Goal: Transaction & Acquisition: Subscribe to service/newsletter

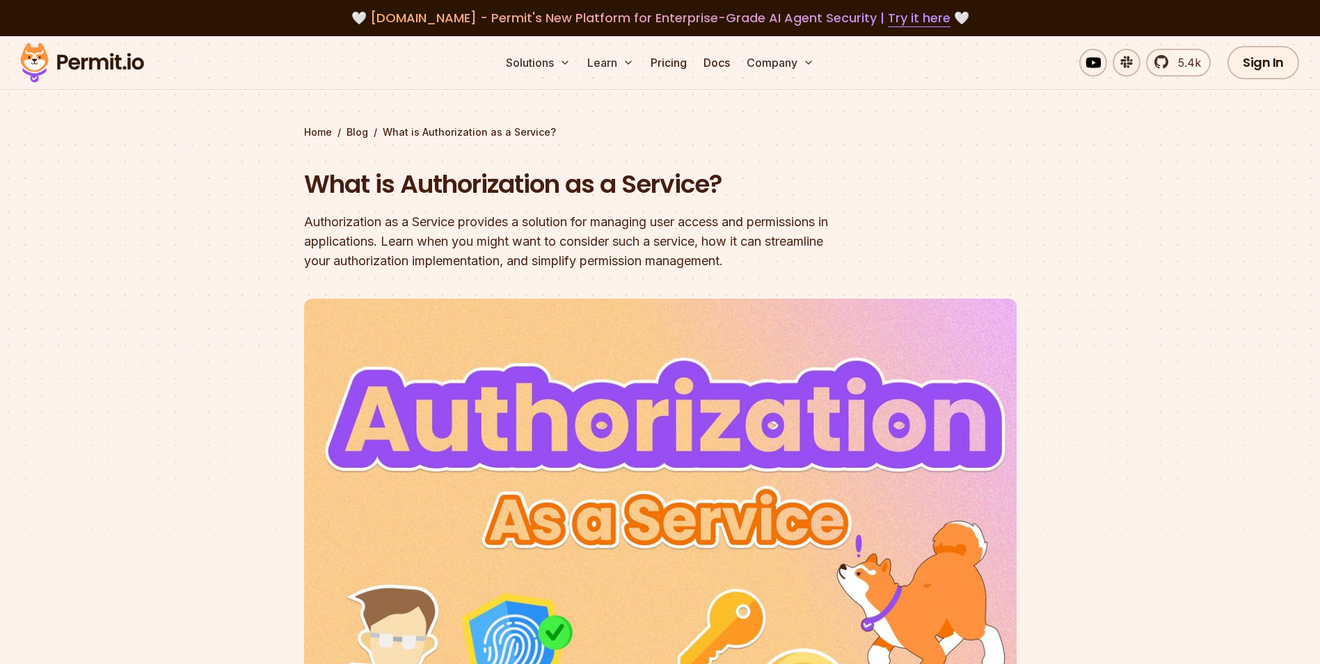
click at [266, 262] on section "Home / Blog / What is Authorization as a Service? What is Authorization as a Se…" at bounding box center [660, 422] width 1320 height 772
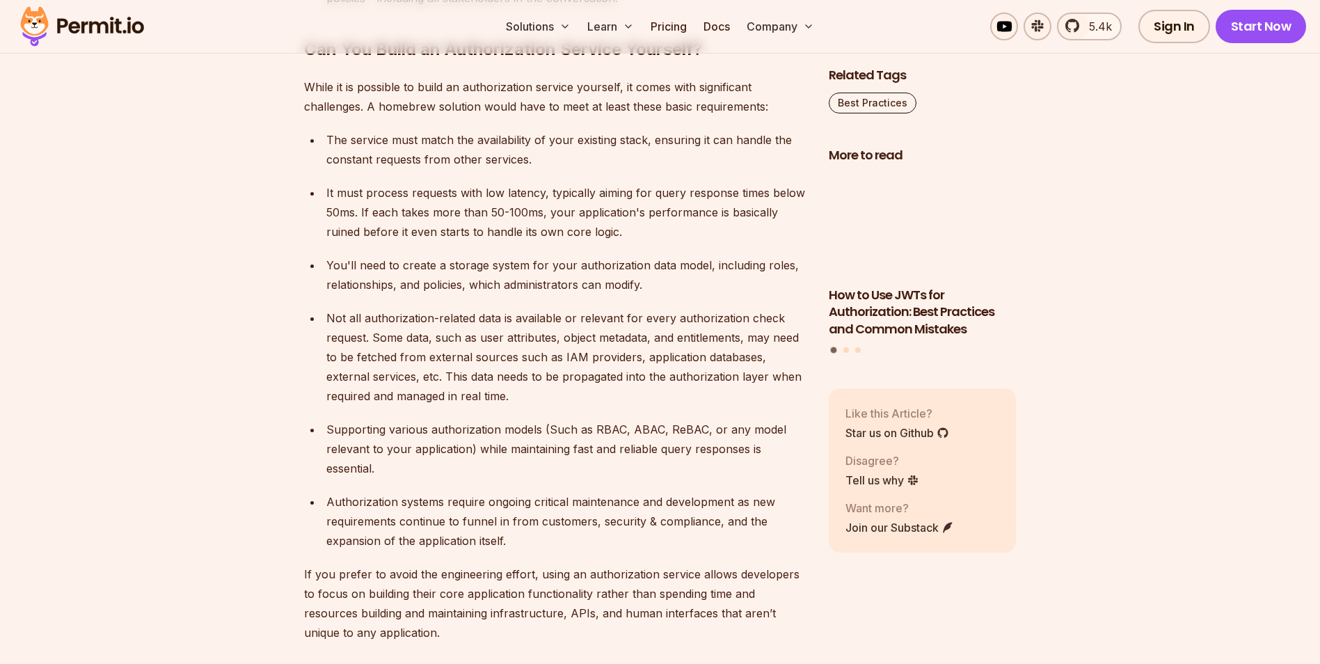
scroll to position [2992, 0]
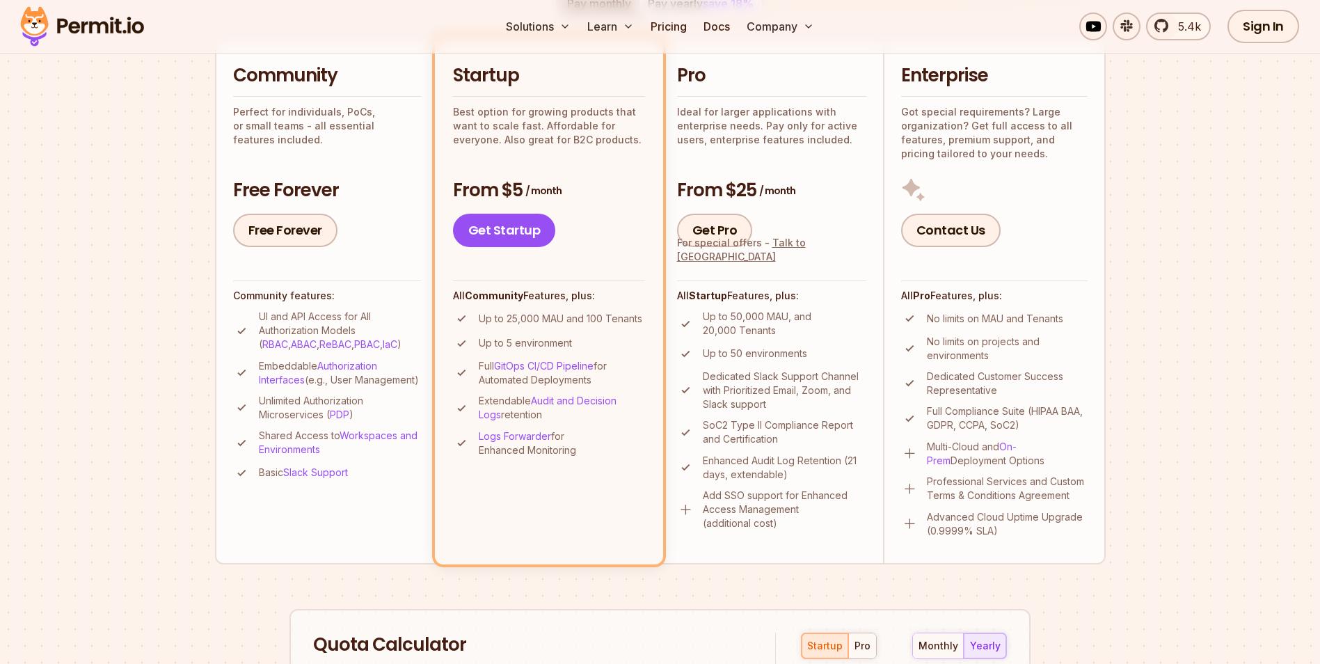
scroll to position [348, 0]
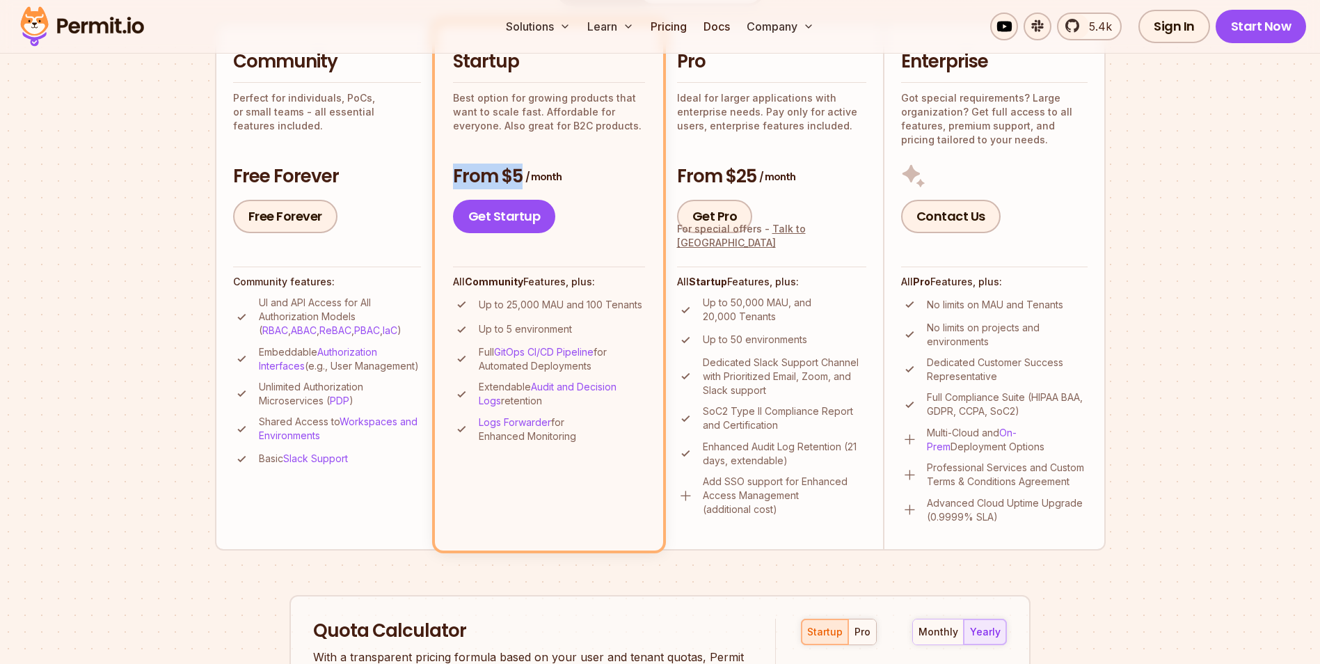
drag, startPoint x: 453, startPoint y: 173, endPoint x: 572, endPoint y: 184, distance: 119.5
click at [572, 184] on h3 "From $5 / month" at bounding box center [549, 176] width 192 height 25
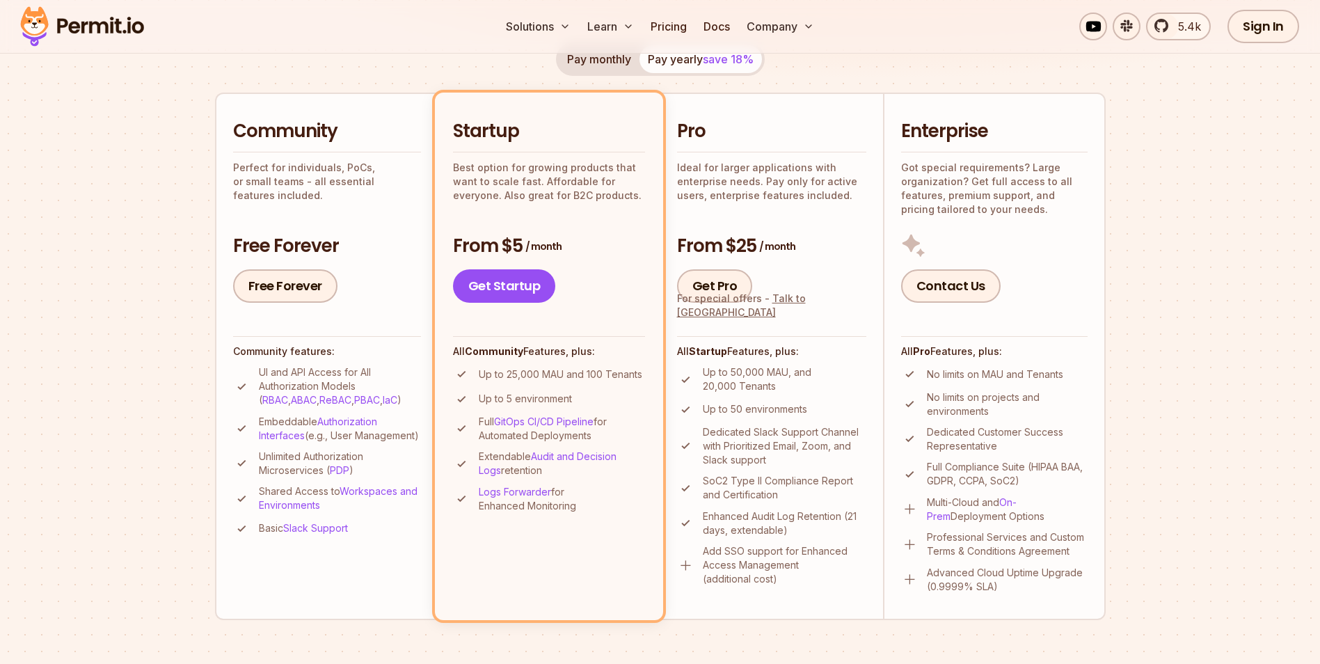
click at [551, 75] on div "Pay monthly Pay yearly save 18% Community Perfect for individuals, PoCs, or sma…" at bounding box center [660, 330] width 891 height 577
click at [579, 57] on button "Pay monthly" at bounding box center [599, 59] width 81 height 28
click at [724, 61] on span "save 18%" at bounding box center [728, 59] width 51 height 14
drag, startPoint x: 592, startPoint y: 56, endPoint x: 598, endPoint y: 60, distance: 7.2
click at [592, 57] on button "Pay monthly" at bounding box center [599, 59] width 81 height 28
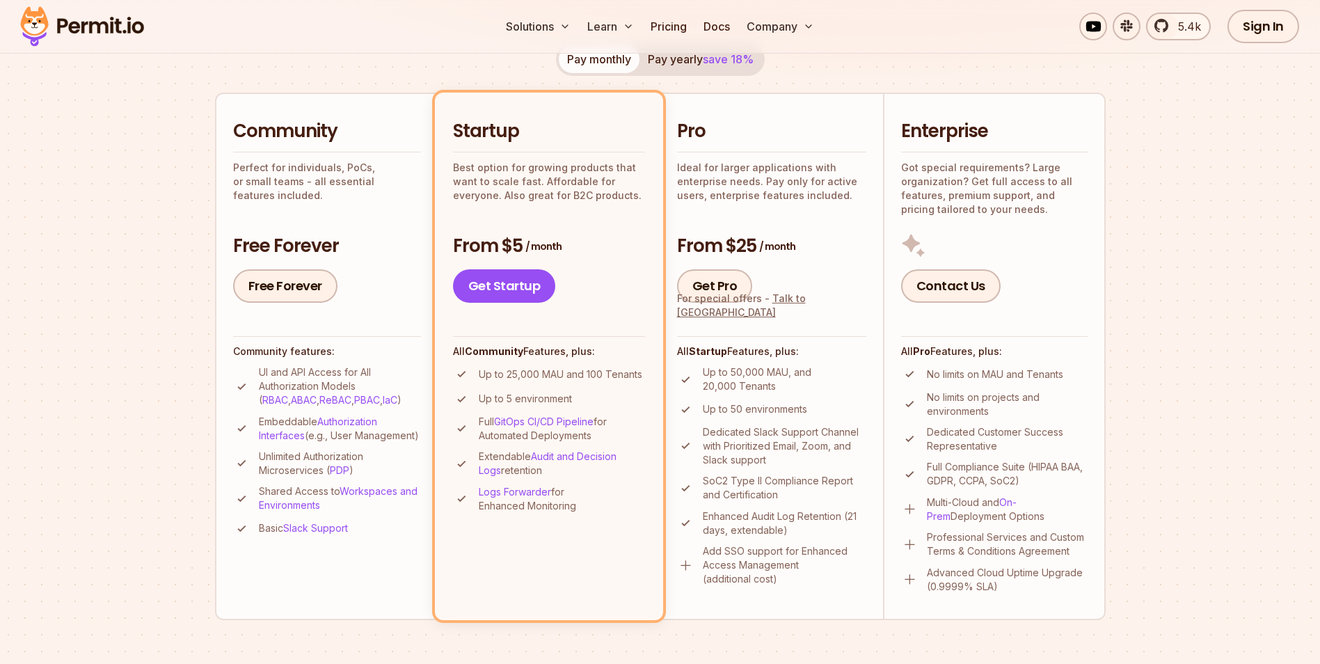
click at [676, 68] on button "Pay yearly save 18%" at bounding box center [700, 59] width 122 height 28
click at [625, 67] on button "Pay monthly" at bounding box center [599, 59] width 81 height 28
click at [720, 64] on span "save 18%" at bounding box center [728, 59] width 51 height 14
click at [673, 87] on div "Pay monthly Pay yearly save 18% Community Perfect for individuals, PoCs, or sma…" at bounding box center [660, 330] width 891 height 577
click at [438, 80] on div "Pay monthly Pay yearly save 18% Community Perfect for individuals, PoCs, or sma…" at bounding box center [660, 330] width 891 height 577
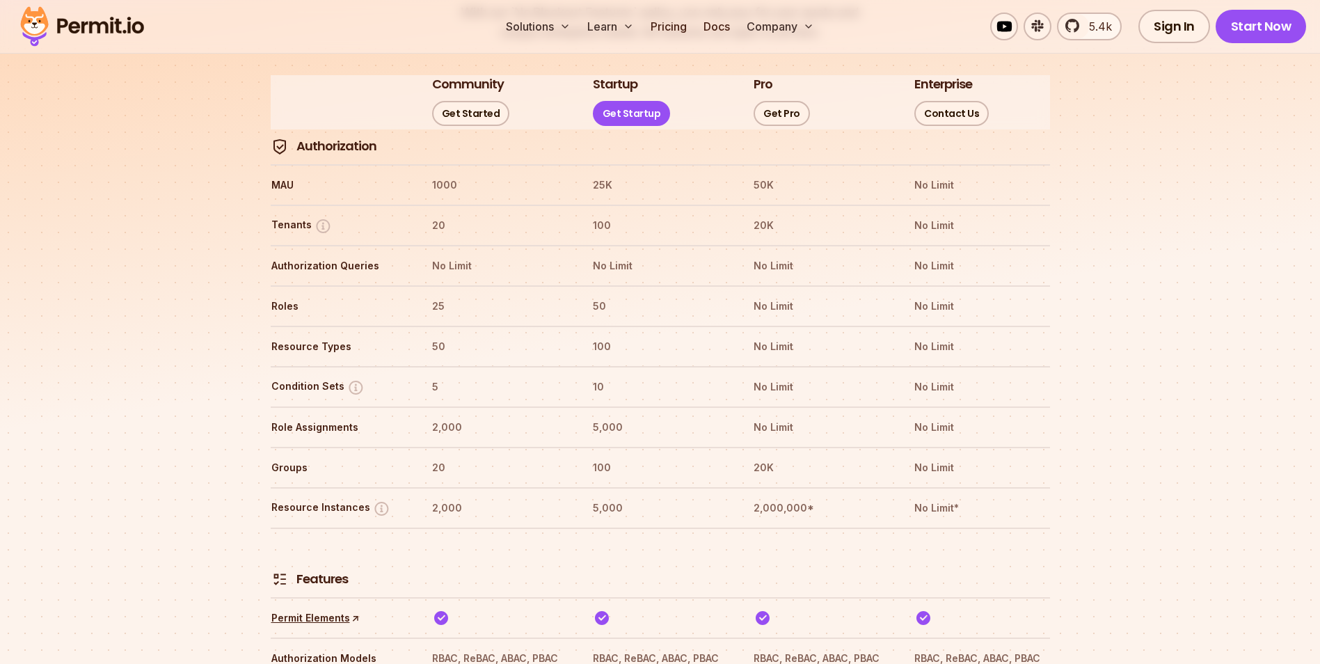
scroll to position [1706, 0]
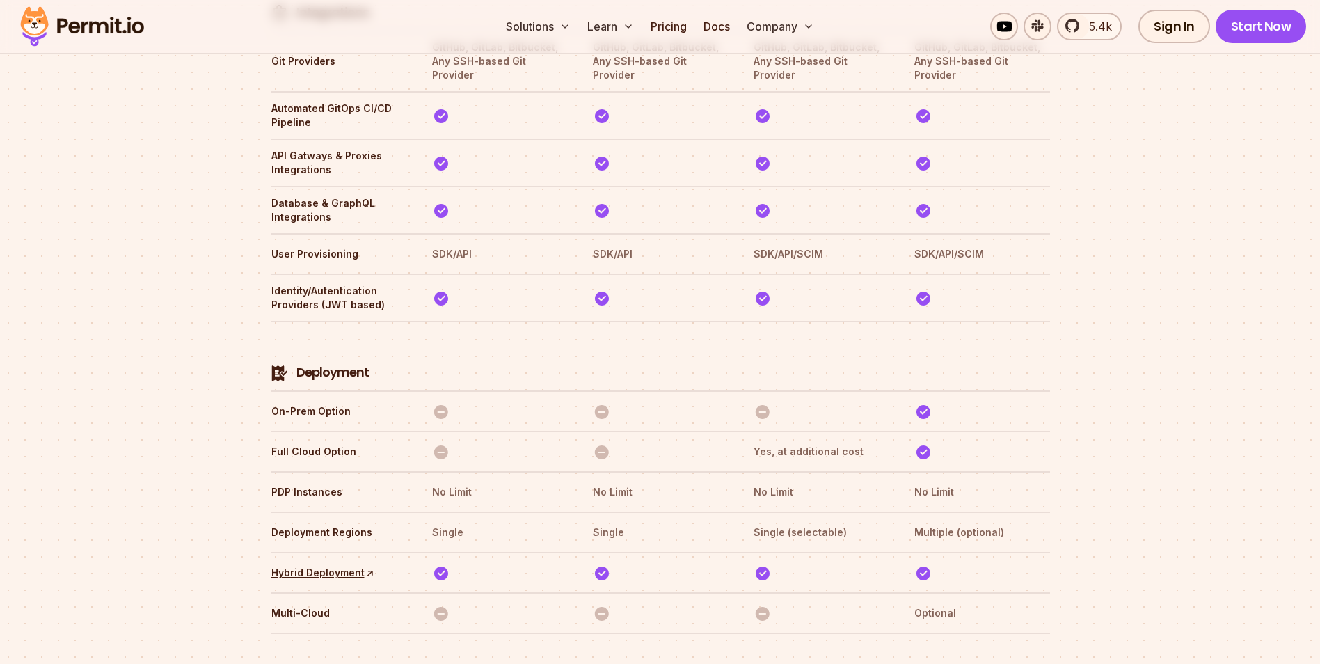
scroll to position [3584, 0]
